Goal: Task Accomplishment & Management: Manage account settings

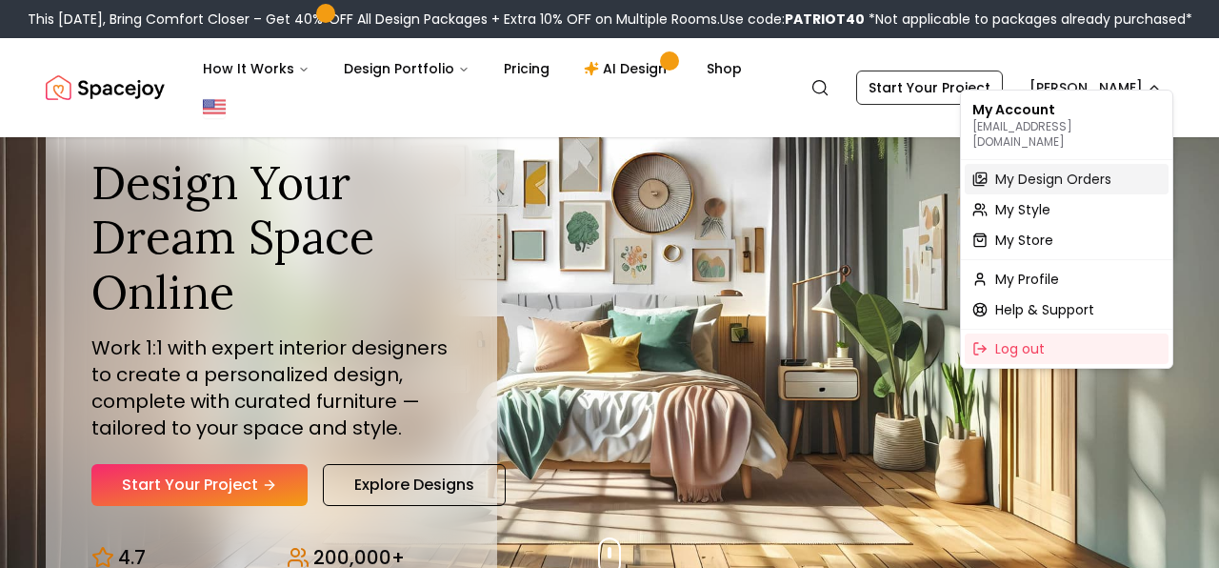
click at [1085, 171] on span "My Design Orders" at bounding box center [1053, 179] width 116 height 19
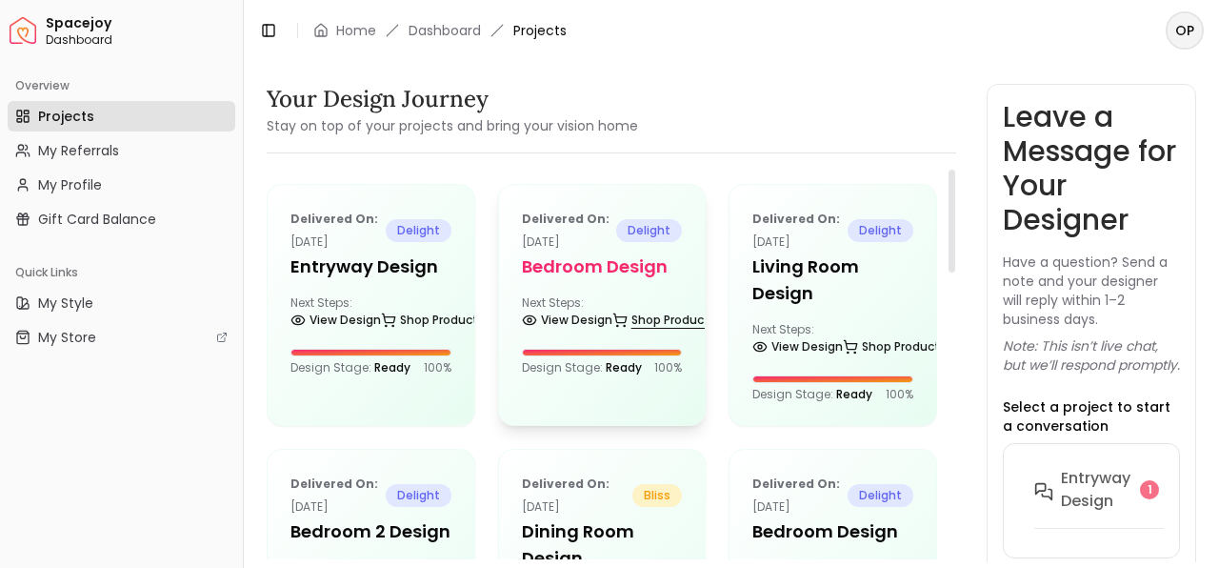
click at [617, 312] on icon at bounding box center [620, 319] width 15 height 15
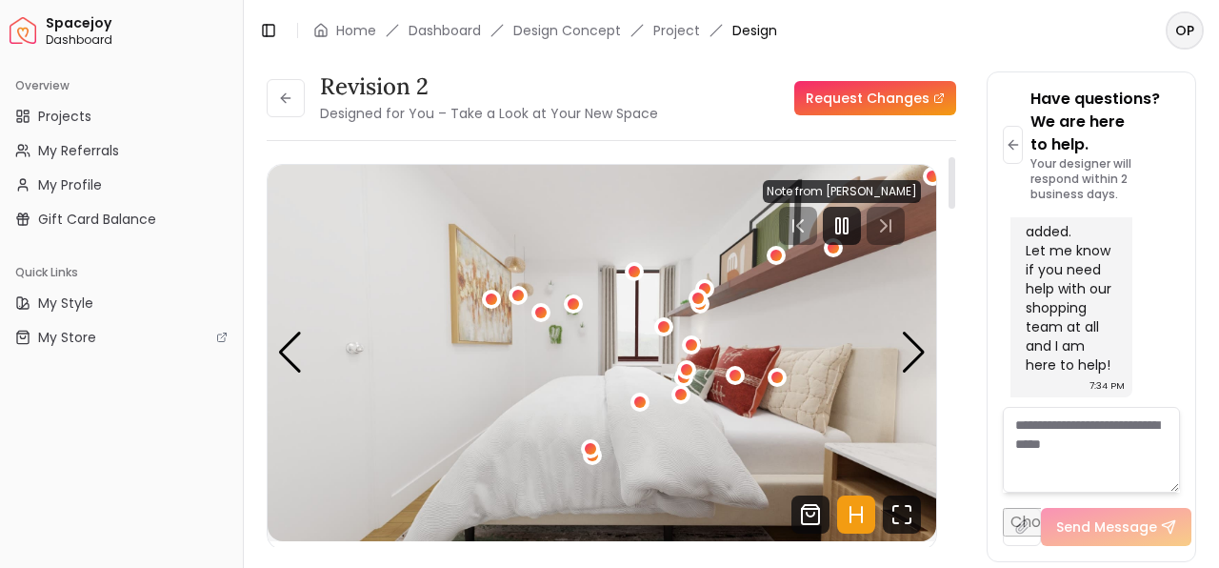
scroll to position [6, 0]
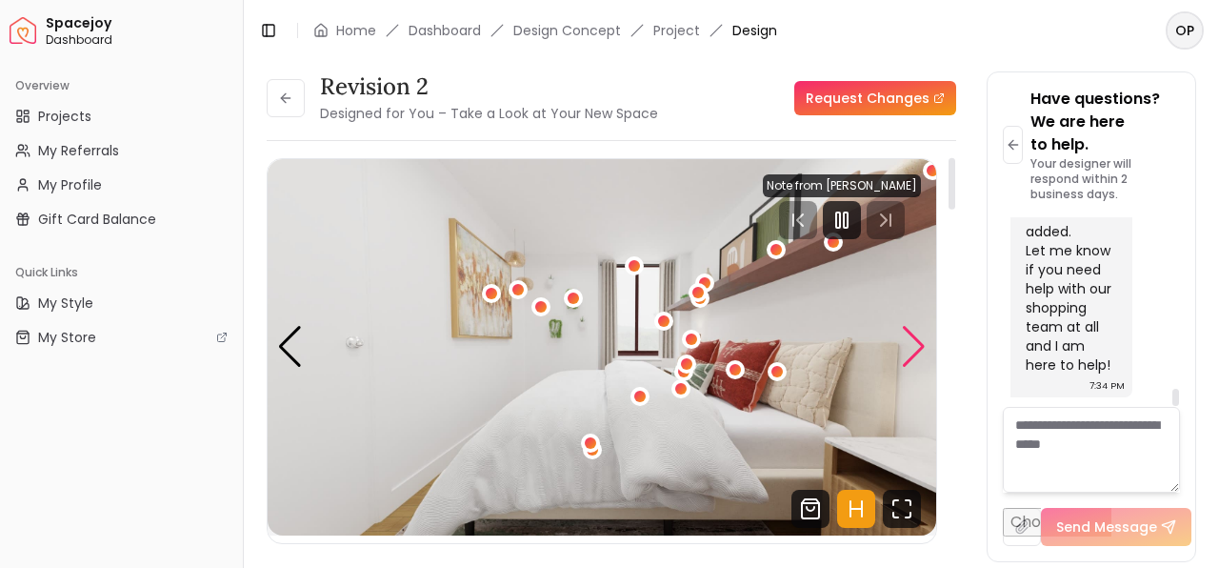
click at [917, 360] on div "Next slide" at bounding box center [914, 347] width 26 height 42
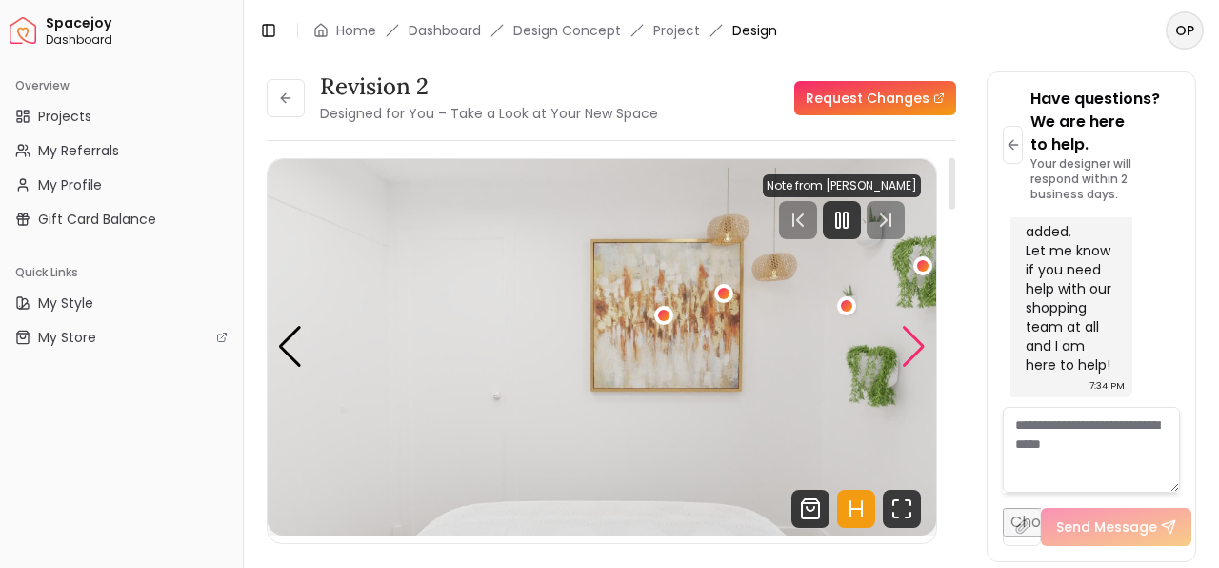
click at [917, 360] on div "Next slide" at bounding box center [914, 347] width 26 height 42
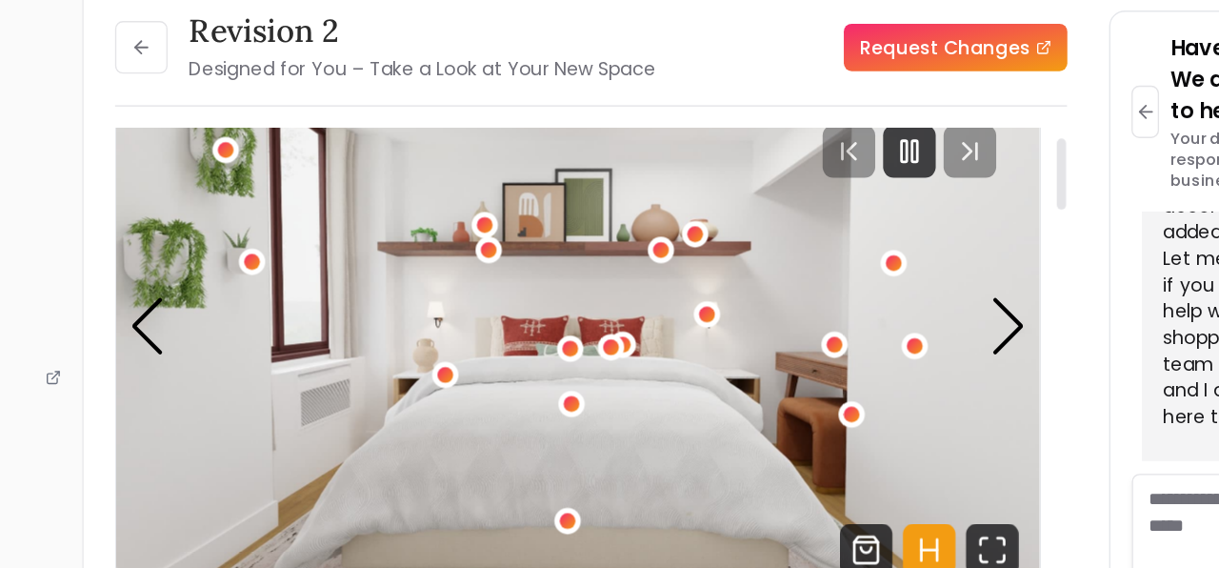
scroll to position [51, 0]
